Goal: Transaction & Acquisition: Download file/media

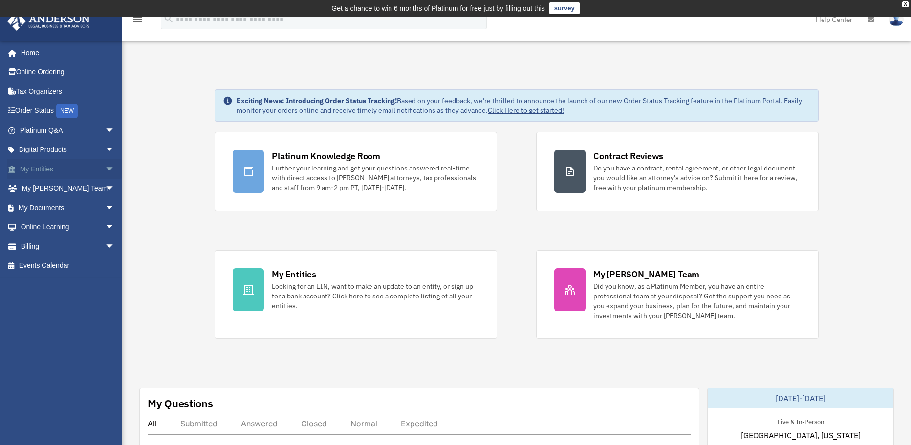
click at [57, 164] on link "My Entities arrow_drop_down" at bounding box center [68, 169] width 123 height 20
click at [57, 210] on link "My Documents arrow_drop_down" at bounding box center [68, 208] width 123 height 20
click at [105, 209] on span "arrow_drop_down" at bounding box center [115, 208] width 20 height 20
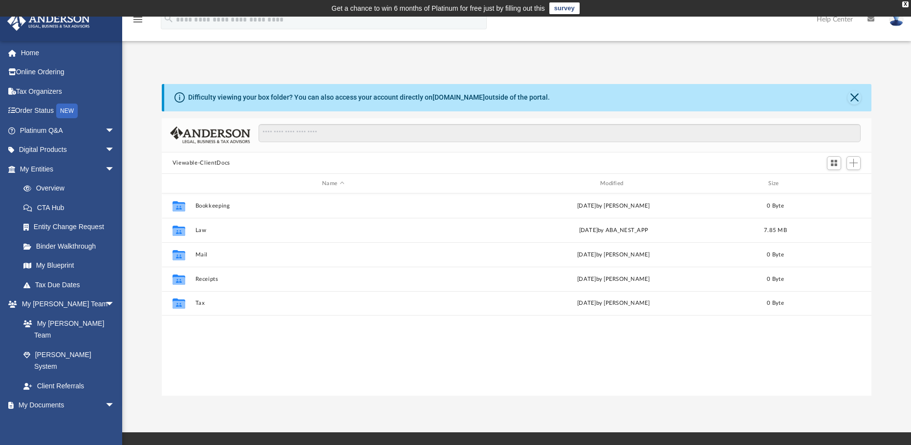
scroll to position [215, 702]
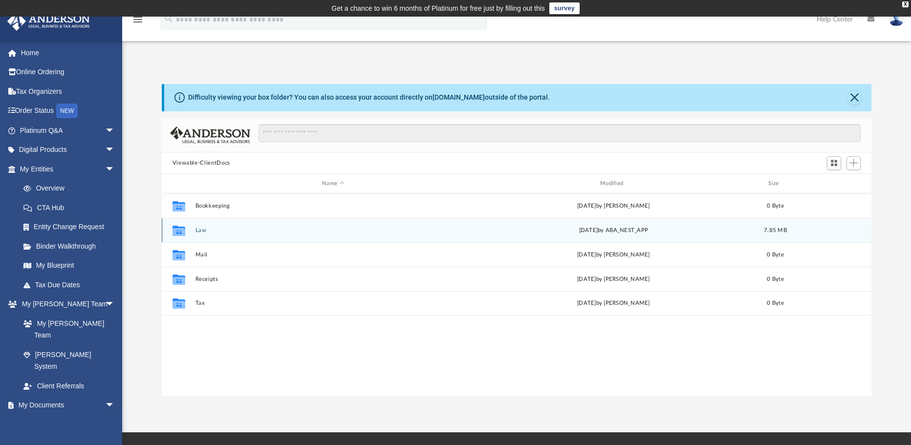
click at [218, 232] on button "Law" at bounding box center [333, 230] width 276 height 6
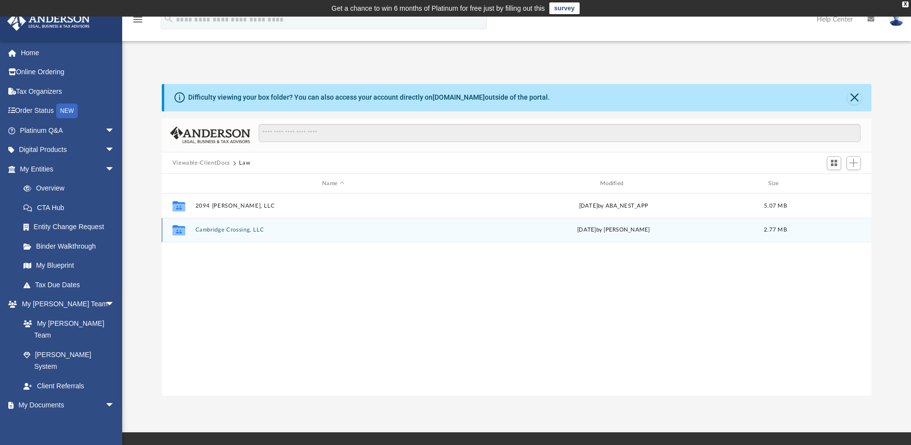
click at [233, 224] on div "Collaborated Folder Cambridge Crossing, LLC [DATE] by [PERSON_NAME] 2.77 MB" at bounding box center [517, 230] width 710 height 24
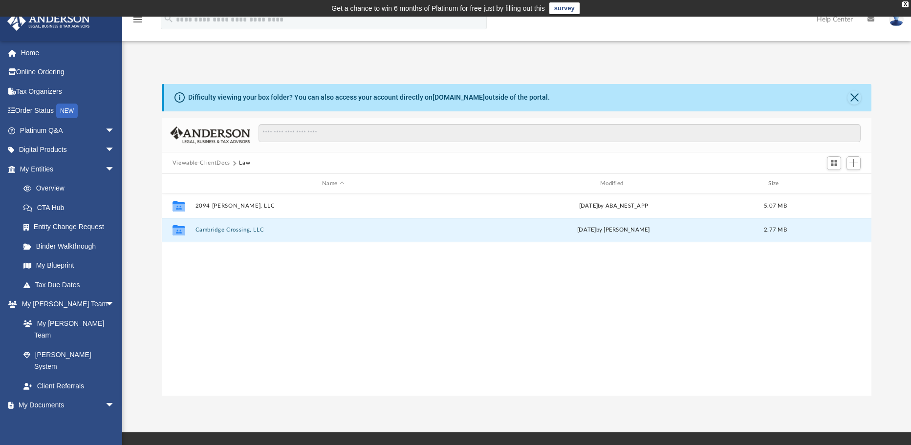
click at [233, 228] on button "Cambridge Crossing, LLC" at bounding box center [333, 230] width 276 height 6
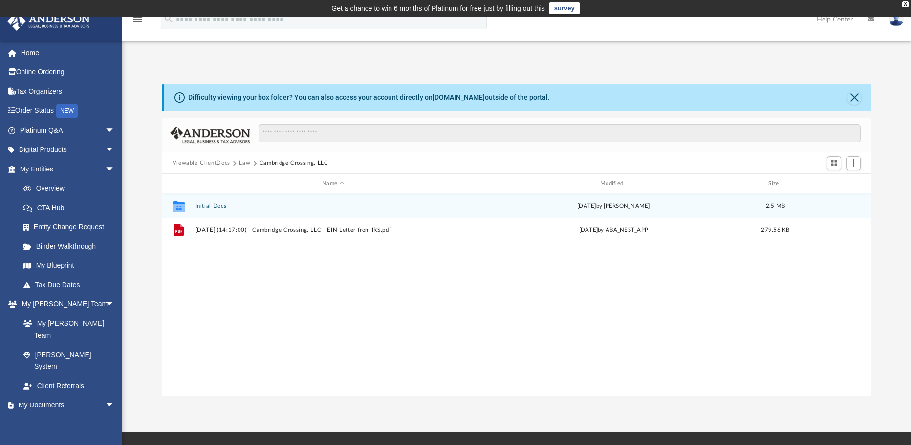
click at [210, 206] on button "Initial Docs" at bounding box center [333, 206] width 276 height 6
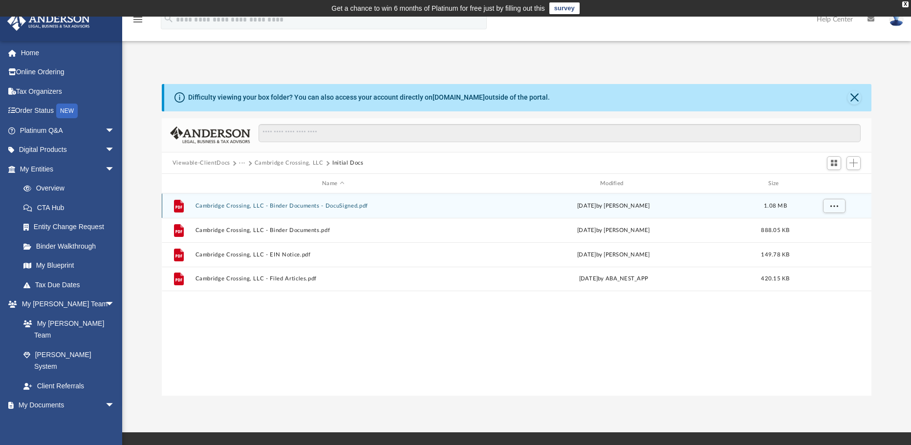
click at [328, 207] on button "Cambridge Crossing, LLC - Binder Documents - DocuSigned.pdf" at bounding box center [333, 206] width 276 height 6
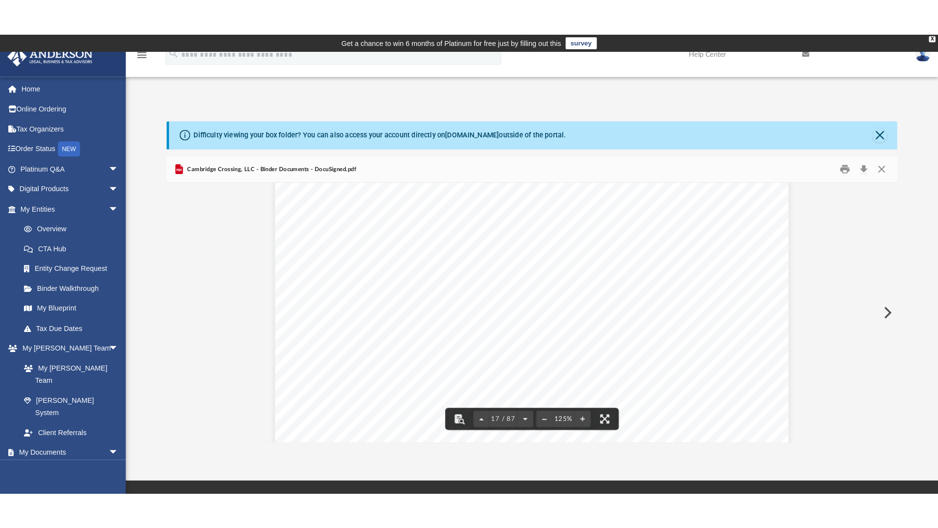
scroll to position [10655, 0]
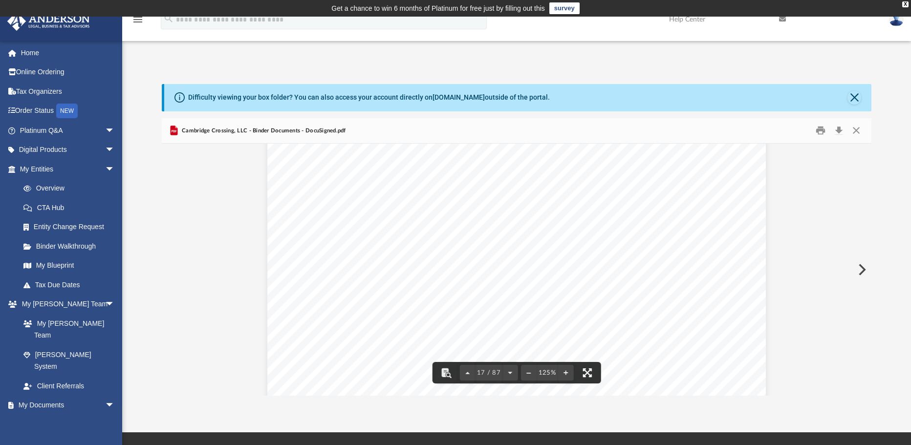
click at [587, 370] on button "File preview" at bounding box center [587, 373] width 22 height 22
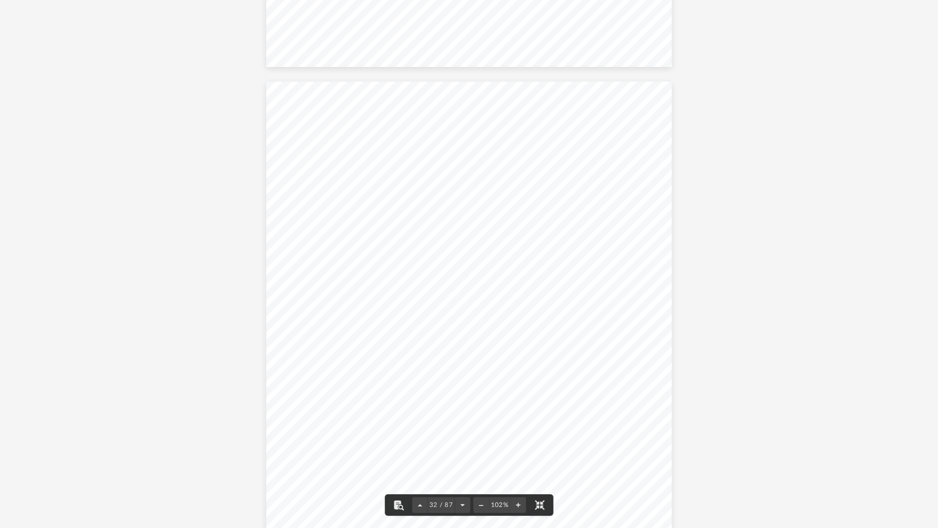
scroll to position [16482, 0]
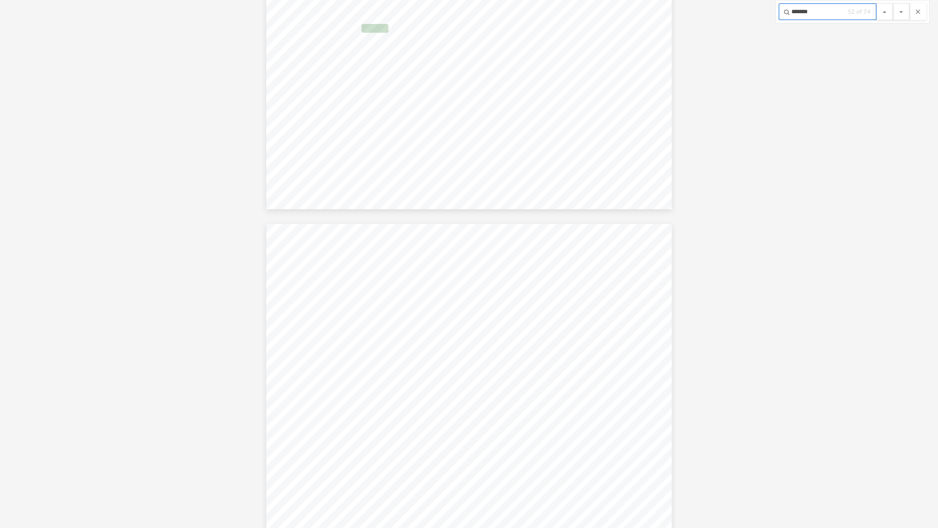
type input "*******"
click at [893, 3] on button "File preview" at bounding box center [901, 11] width 17 height 17
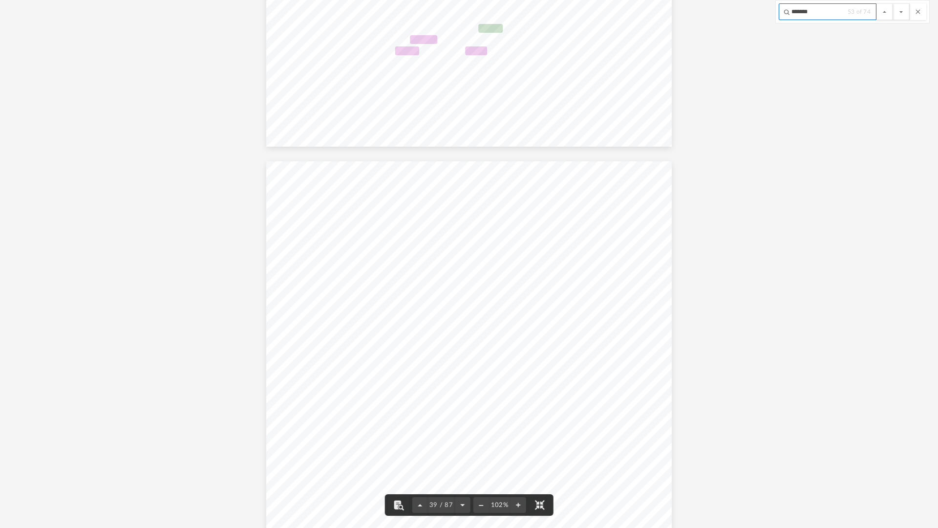
click at [893, 3] on button "File preview" at bounding box center [901, 11] width 17 height 17
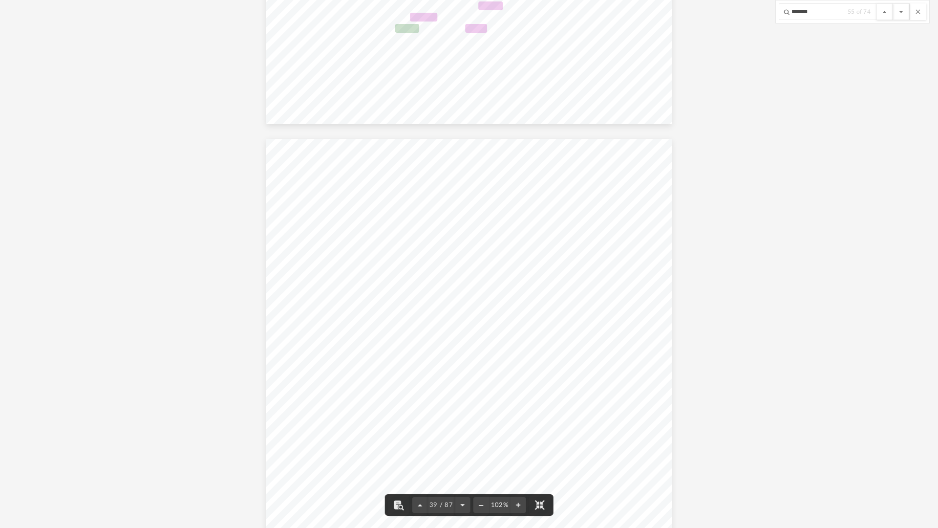
click at [893, 3] on button "File preview" at bounding box center [901, 11] width 17 height 17
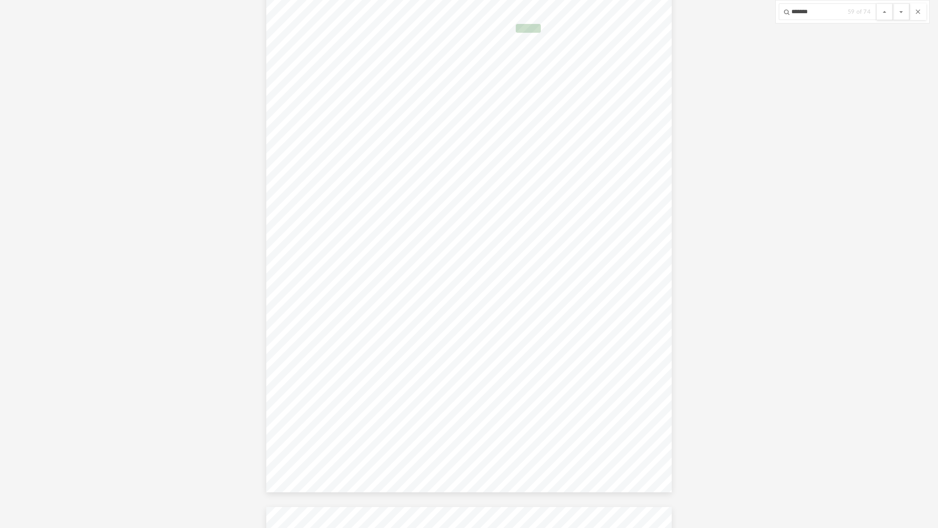
click at [893, 3] on button "File preview" at bounding box center [901, 11] width 17 height 17
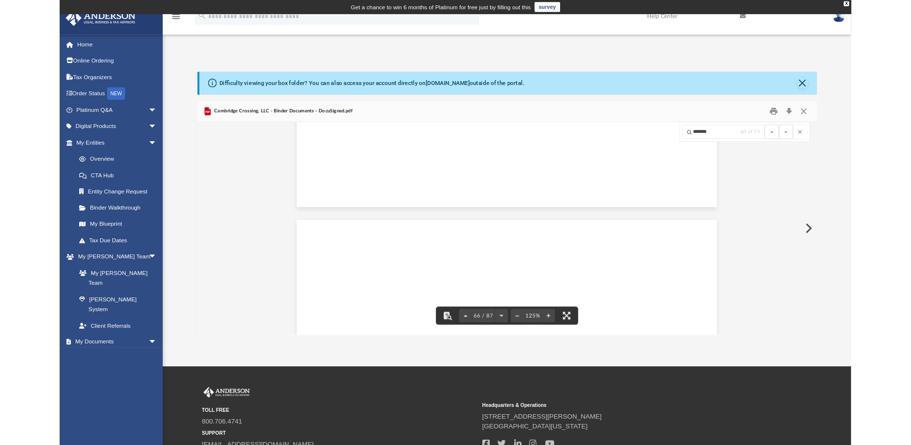
scroll to position [42890, 0]
